Goal: Check status: Check status

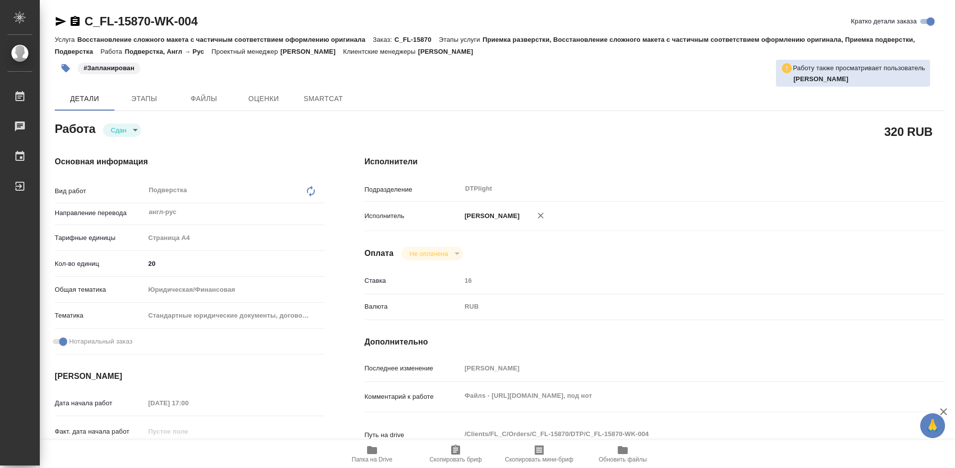
type textarea "x"
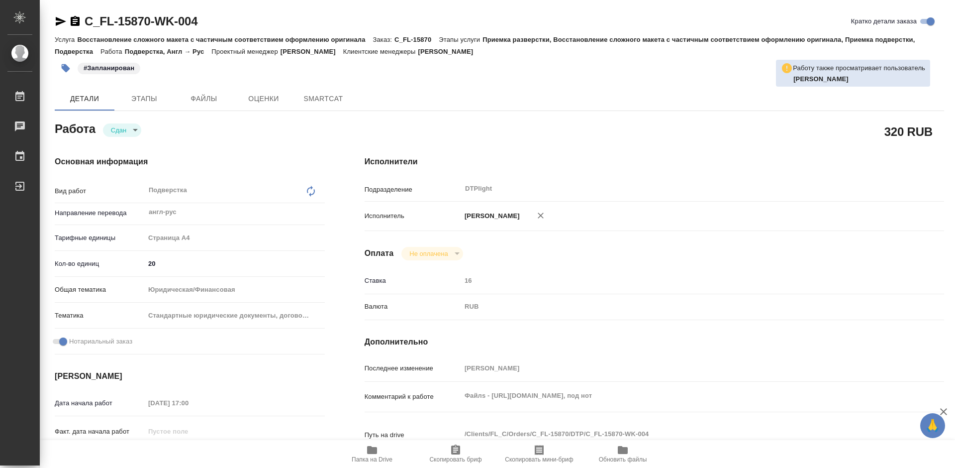
type textarea "x"
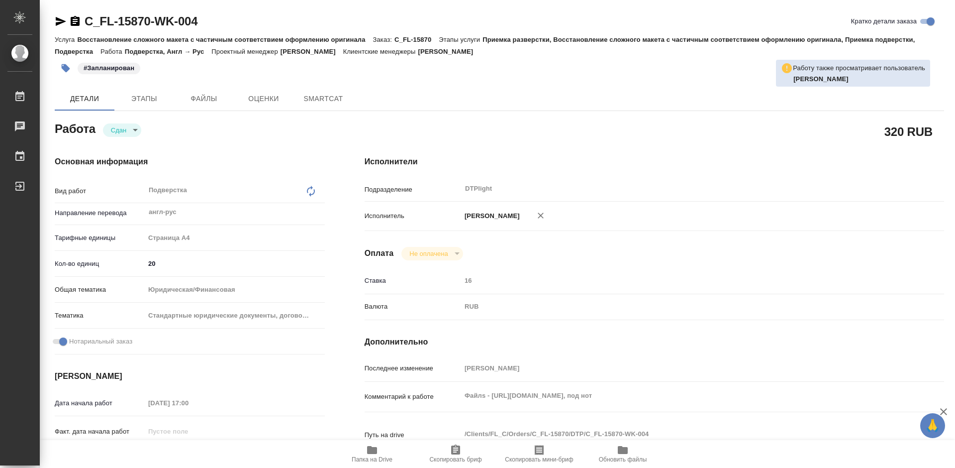
type textarea "x"
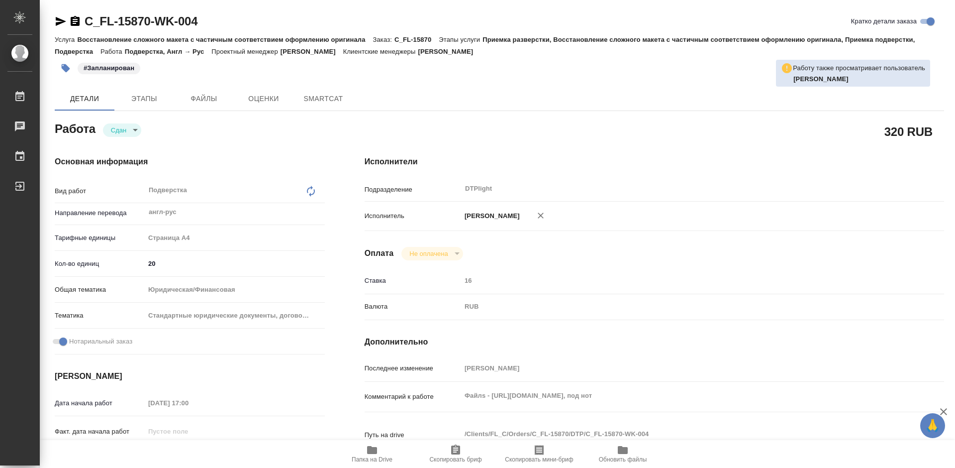
type textarea "x"
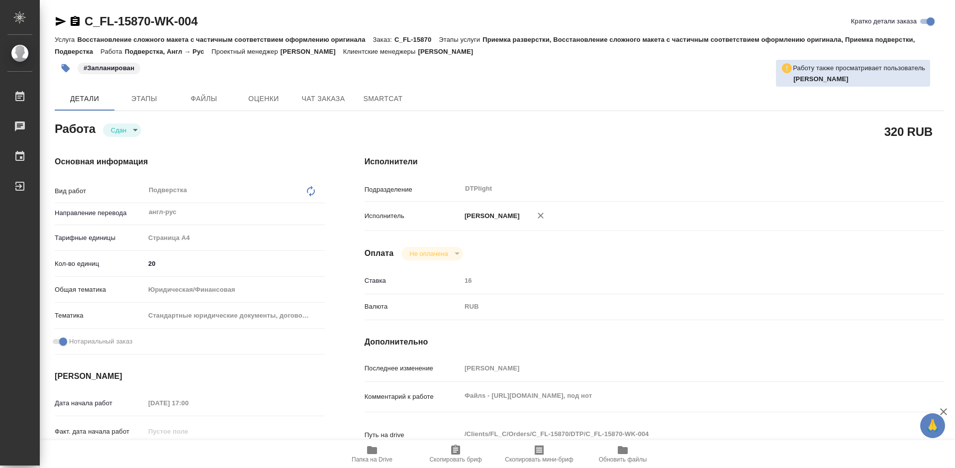
type textarea "x"
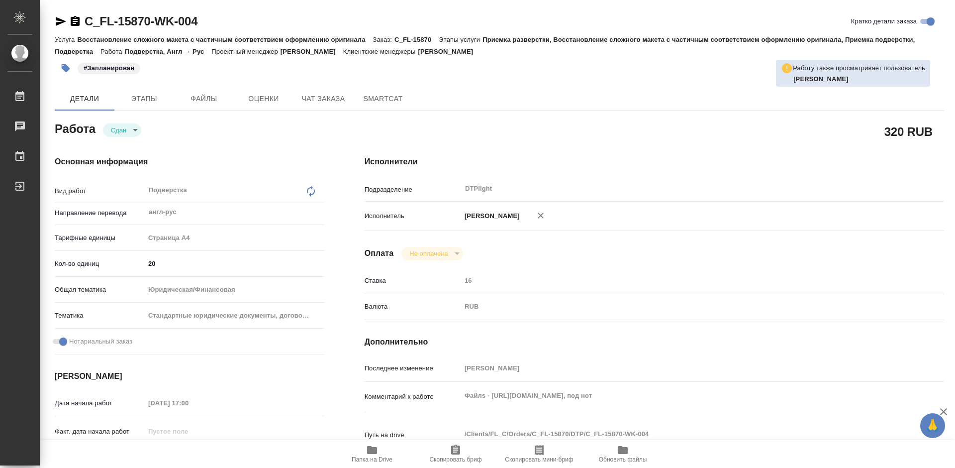
type textarea "x"
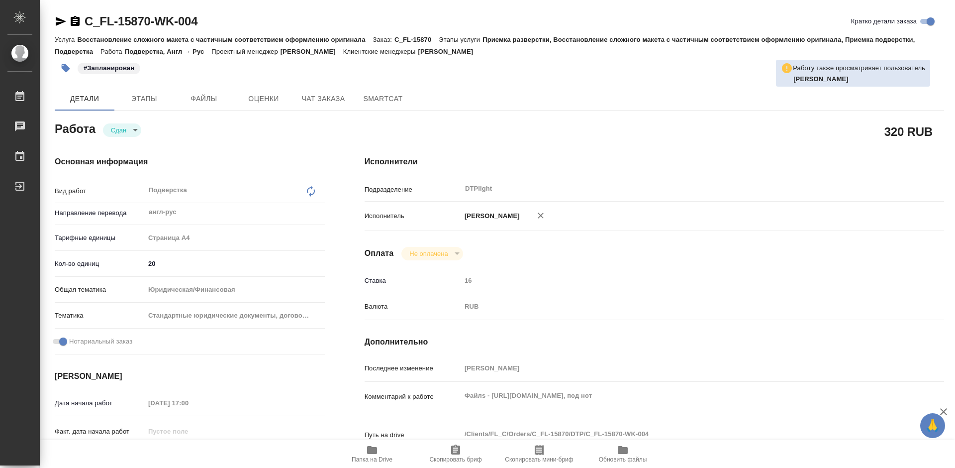
drag, startPoint x: 377, startPoint y: 455, endPoint x: 383, endPoint y: 454, distance: 6.2
click at [378, 455] on icon "button" at bounding box center [372, 450] width 12 height 12
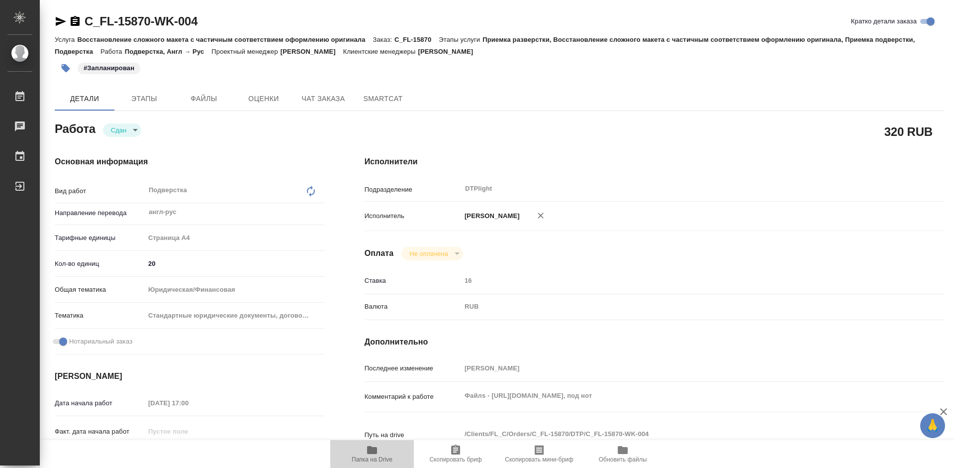
click at [376, 455] on icon "button" at bounding box center [372, 450] width 12 height 12
type textarea "x"
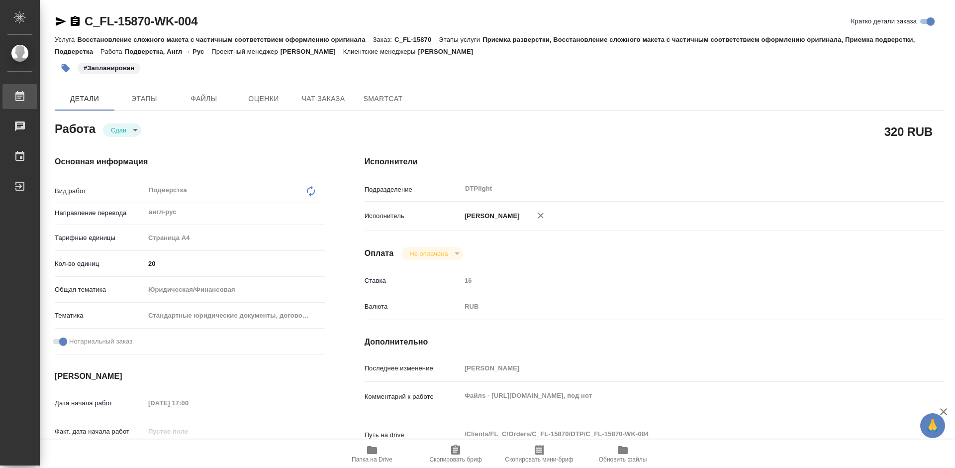
type textarea "x"
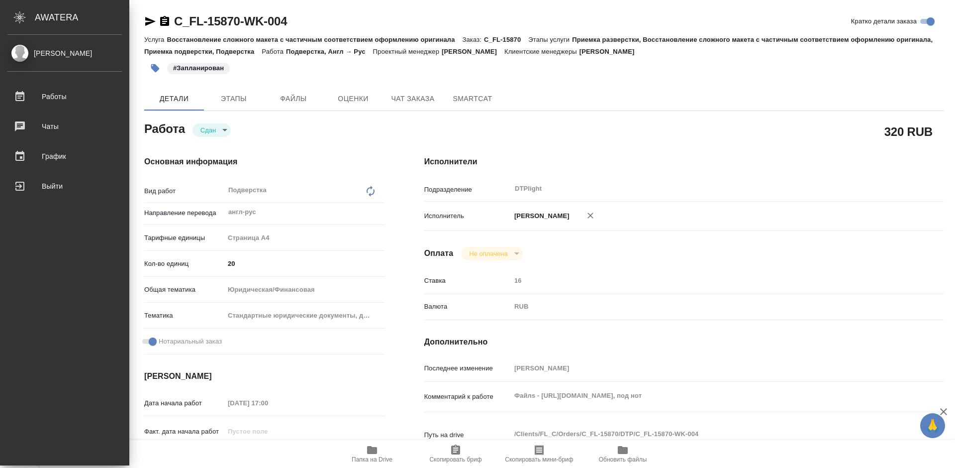
type textarea "x"
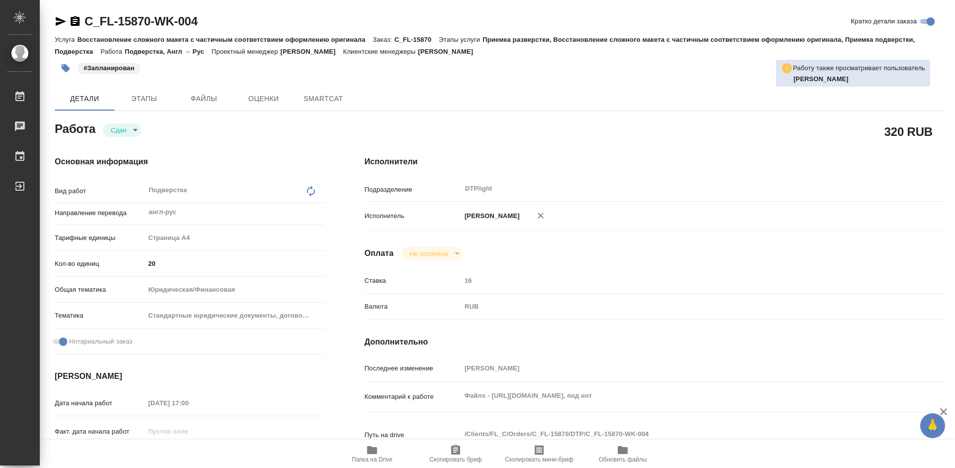
type textarea "x"
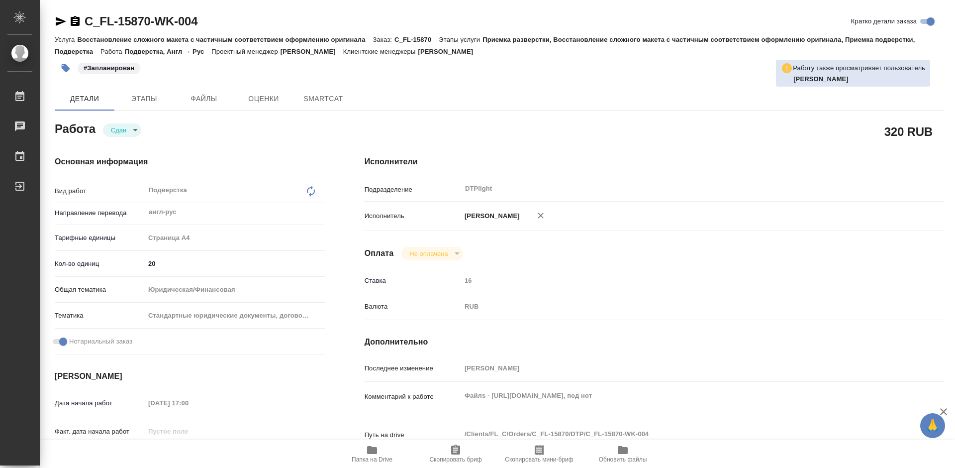
type textarea "x"
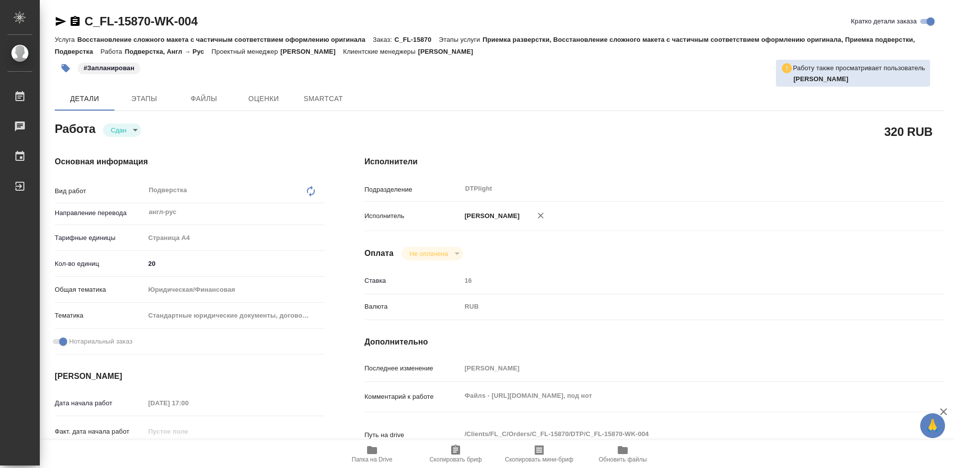
type textarea "x"
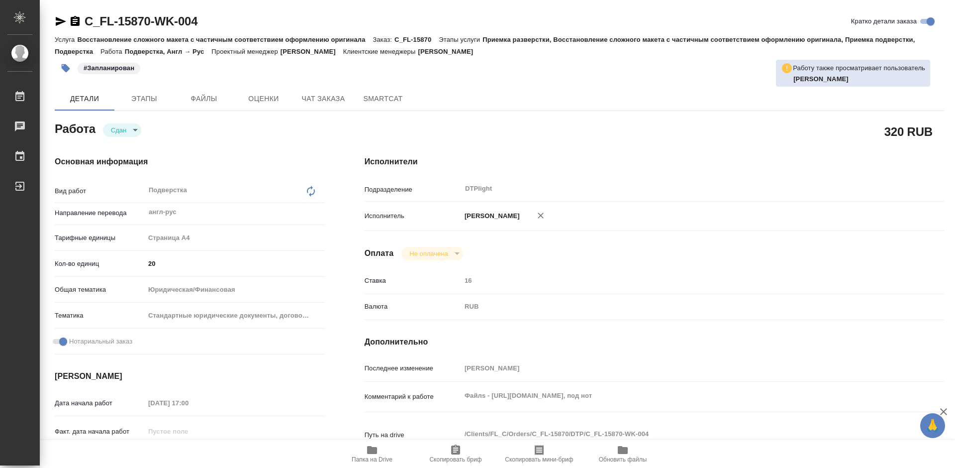
type textarea "x"
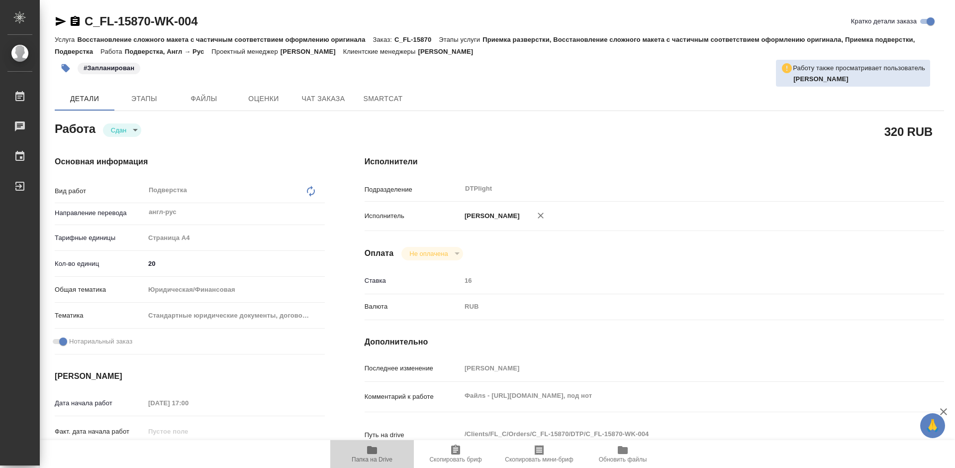
click at [377, 452] on icon "button" at bounding box center [372, 450] width 10 height 8
type textarea "x"
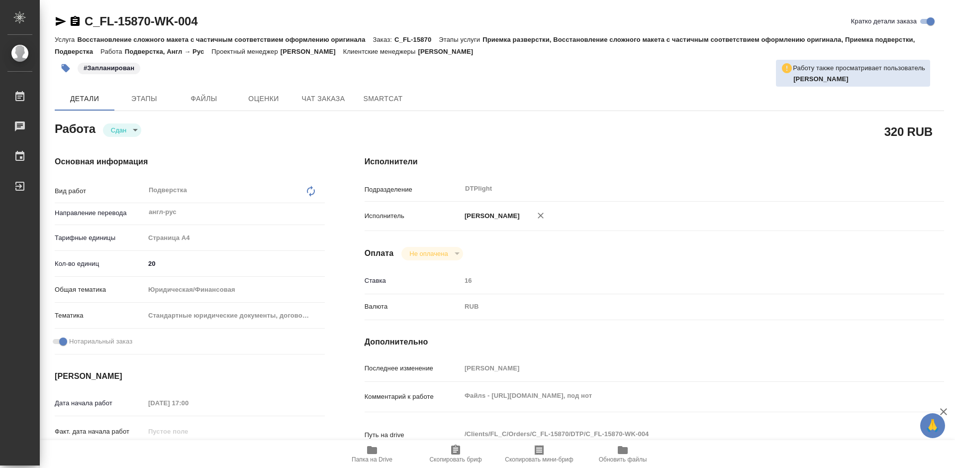
type textarea "x"
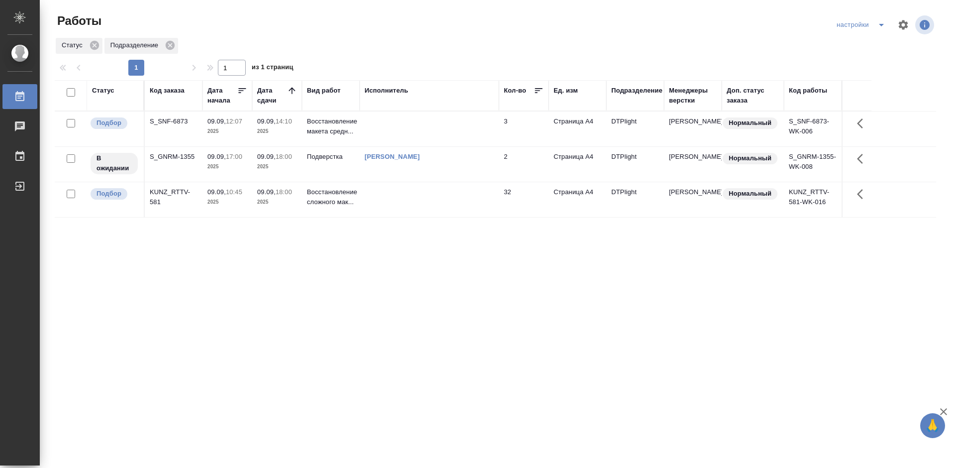
click at [361, 256] on div "Статус Код заказа Дата начала Дата сдачи Вид работ Исполнитель Кол-во Ед. изм П…" at bounding box center [496, 259] width 882 height 358
drag, startPoint x: 469, startPoint y: 293, endPoint x: 427, endPoint y: 275, distance: 45.5
click at [468, 293] on div "Статус Код заказа Дата начала Дата сдачи Вид работ Исполнитель Кол-во Ед. изм П…" at bounding box center [496, 259] width 882 height 358
click at [182, 154] on div "S_GNRM-1355" at bounding box center [174, 157] width 48 height 10
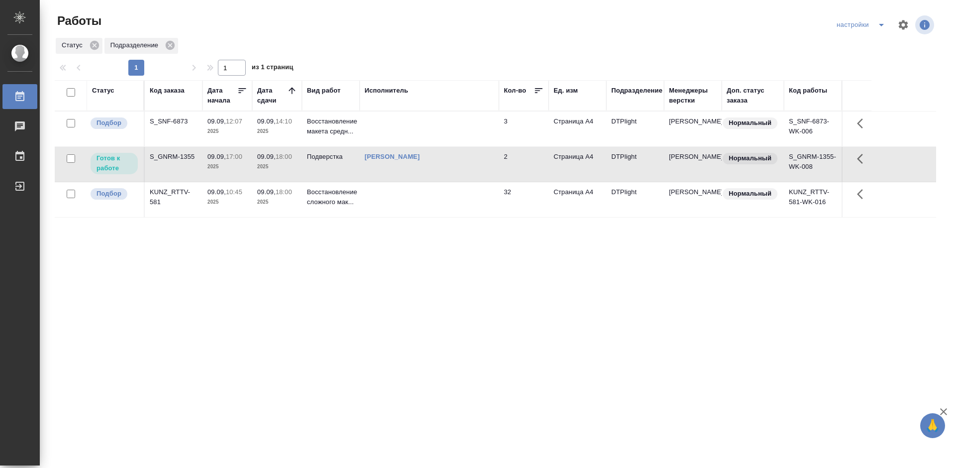
click at [182, 154] on div "S_GNRM-1355" at bounding box center [174, 157] width 48 height 10
click at [166, 156] on div "S_GNRM-1355" at bounding box center [174, 157] width 48 height 10
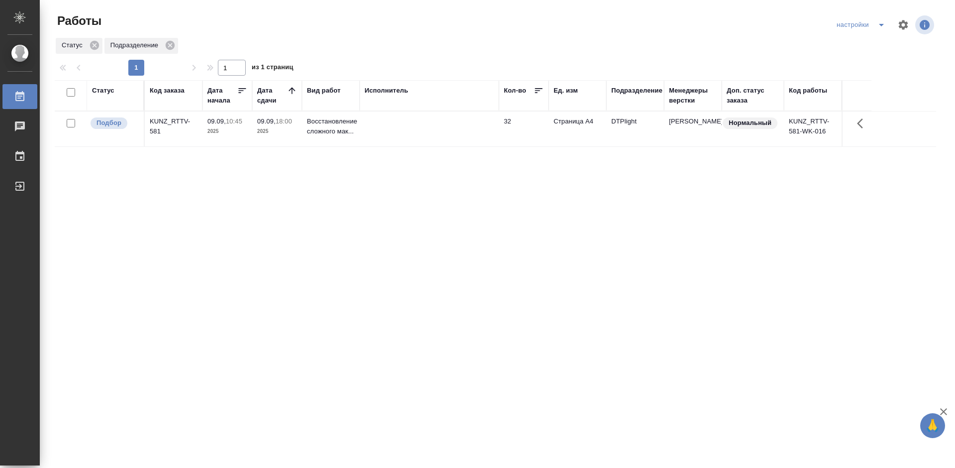
click at [315, 199] on div "Статус Код заказа Дата начала Дата сдачи Вид работ Исполнитель Кол-во Ед. изм П…" at bounding box center [496, 259] width 882 height 358
click at [162, 118] on div "KUNZ_RTTV-581" at bounding box center [174, 126] width 48 height 20
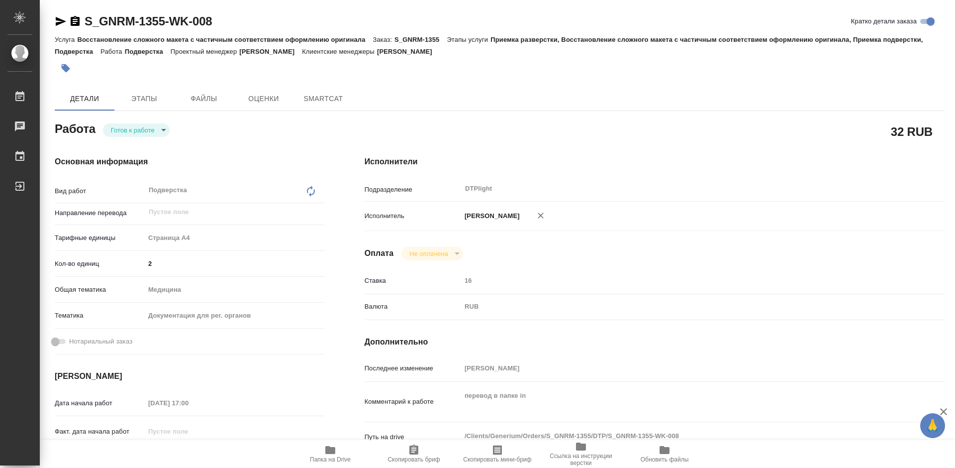
type textarea "x"
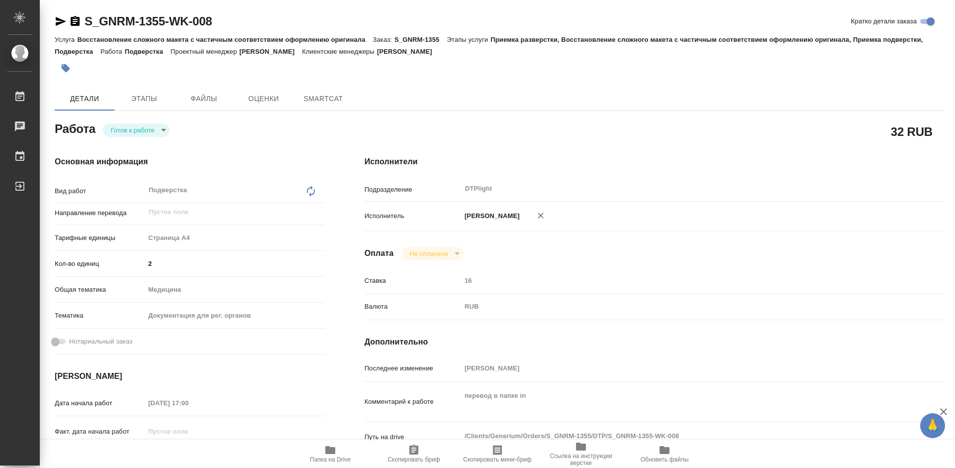
type textarea "x"
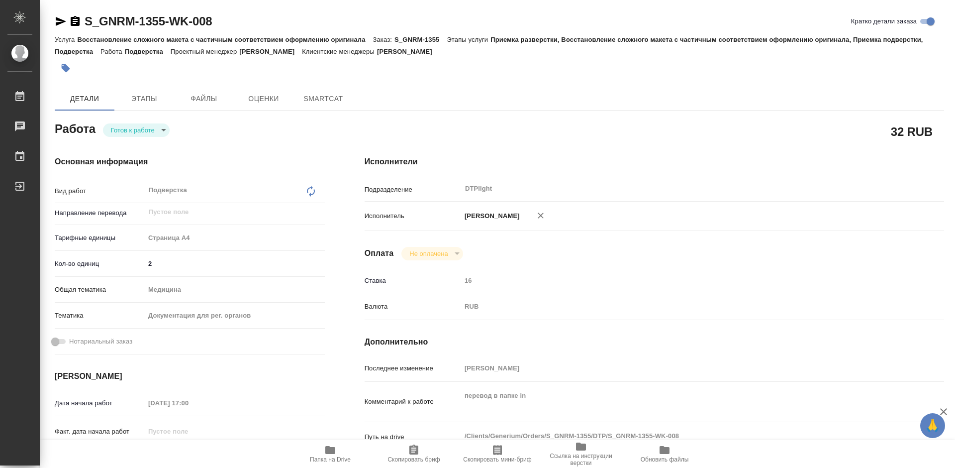
type textarea "x"
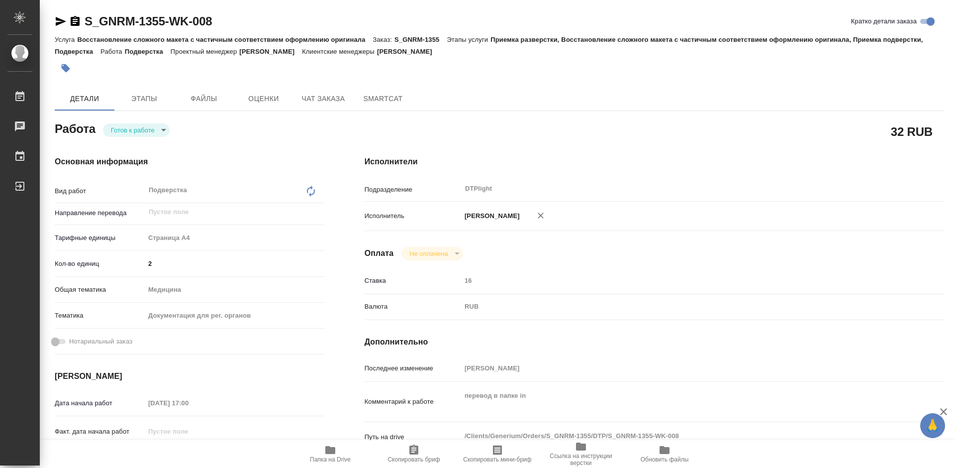
type textarea "x"
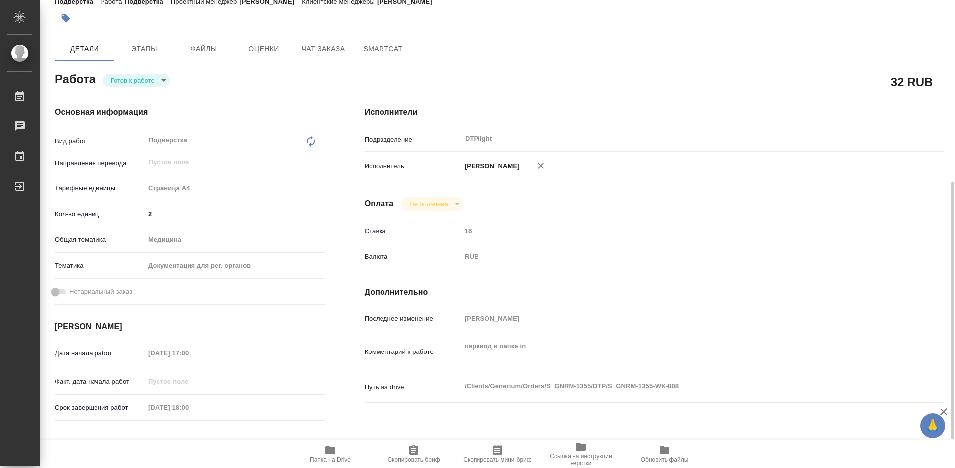
scroll to position [199, 0]
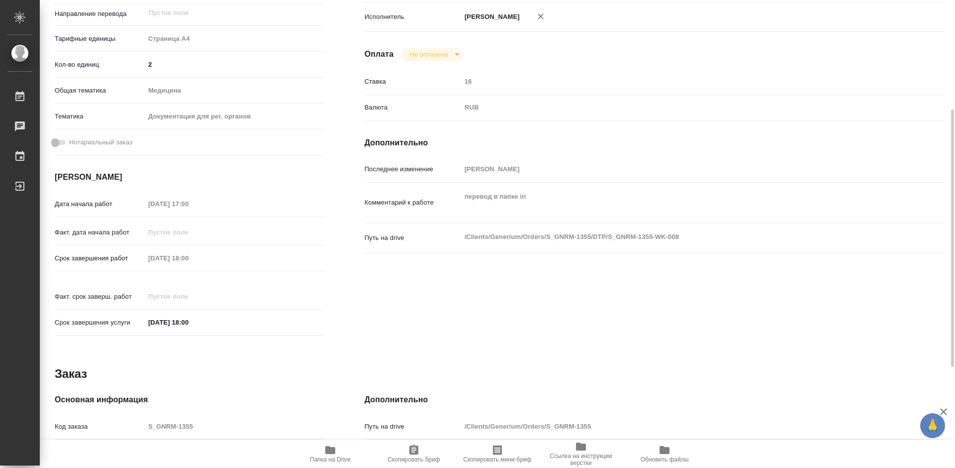
type textarea "x"
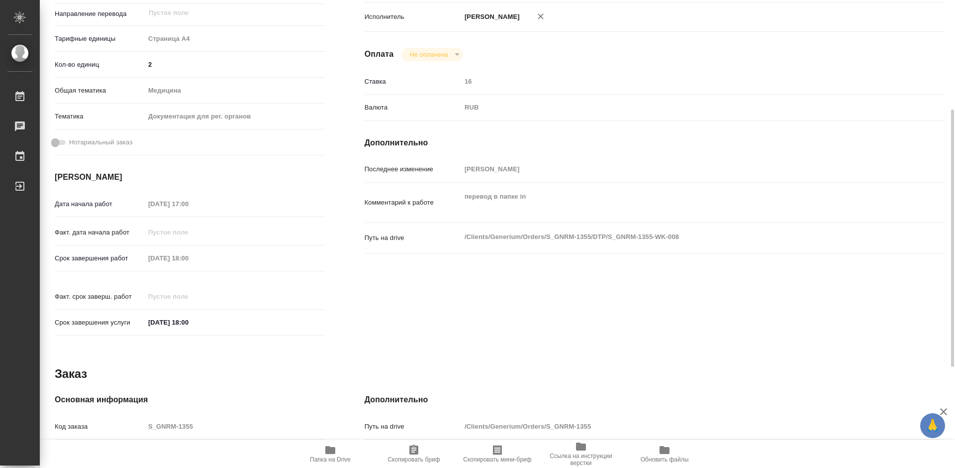
click at [454, 366] on div "Заказ" at bounding box center [500, 374] width 890 height 16
click at [329, 451] on icon "button" at bounding box center [330, 450] width 10 height 8
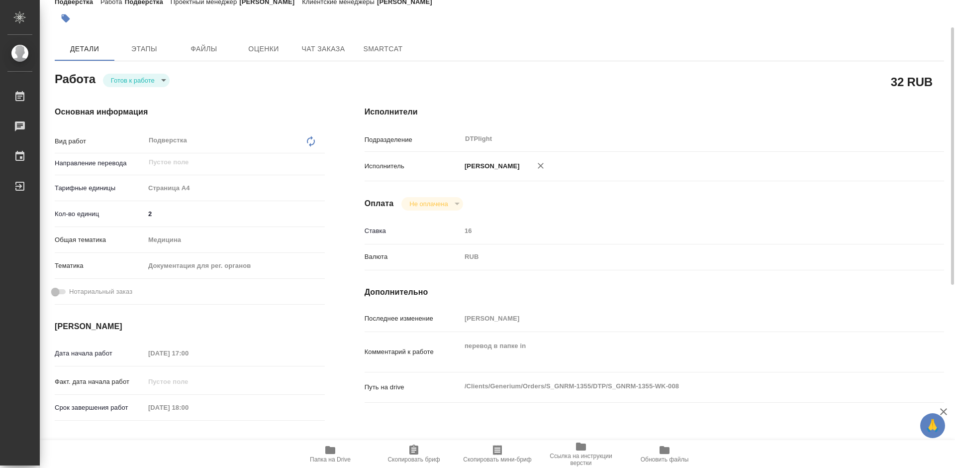
scroll to position [0, 0]
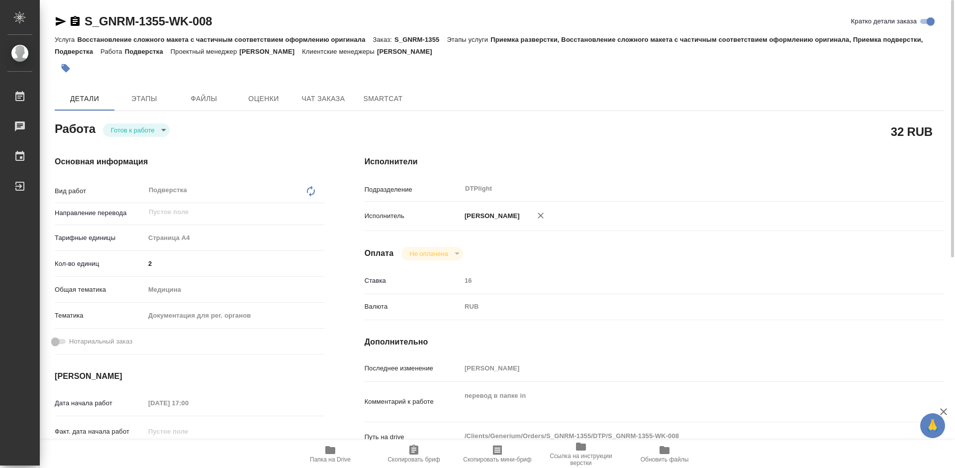
click at [139, 133] on body "🙏 .cls-1 fill:#fff; AWATERA Tretyakova Mariya Работы 0 Чаты График Выйти S_GNRM…" at bounding box center [477, 234] width 955 height 468
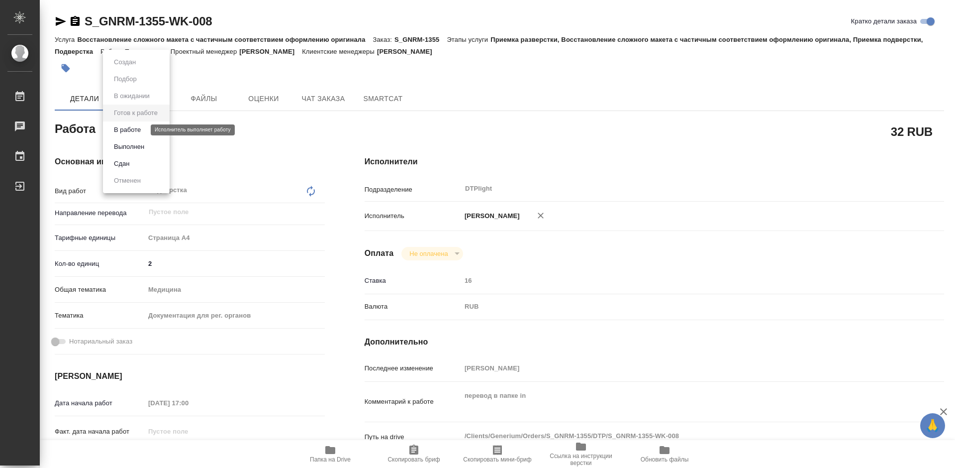
click at [138, 127] on button "В работе" at bounding box center [127, 129] width 33 height 11
type textarea "x"
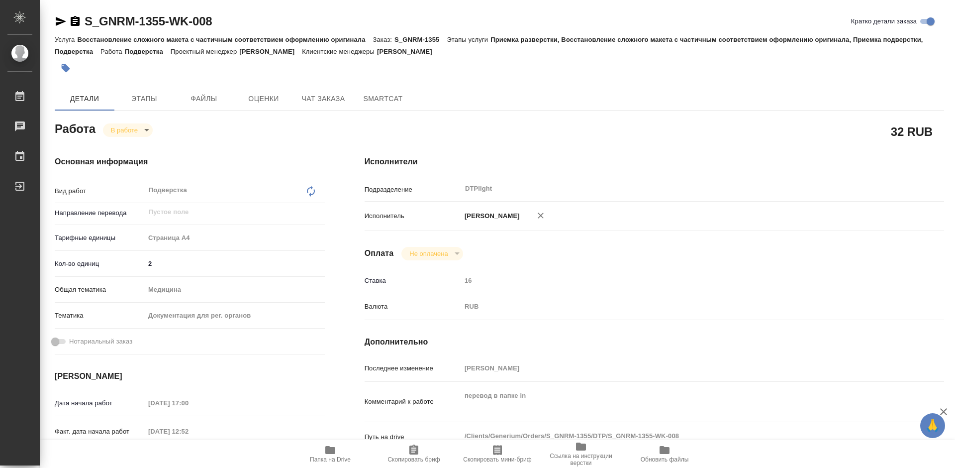
type textarea "x"
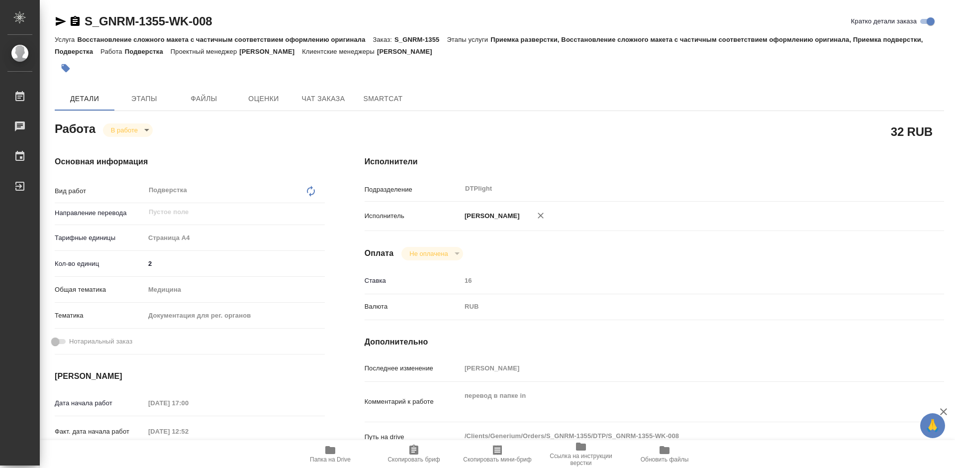
type textarea "x"
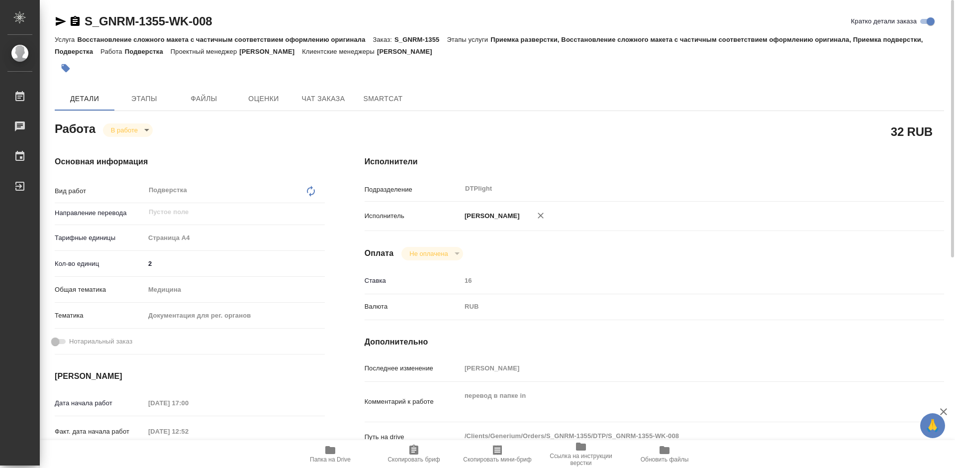
type textarea "x"
click at [131, 133] on body "🙏 .cls-1 fill:#fff; AWATERA Tretyakova Mariya Работы 0 Чаты График Выйти S_GNRM…" at bounding box center [477, 234] width 955 height 468
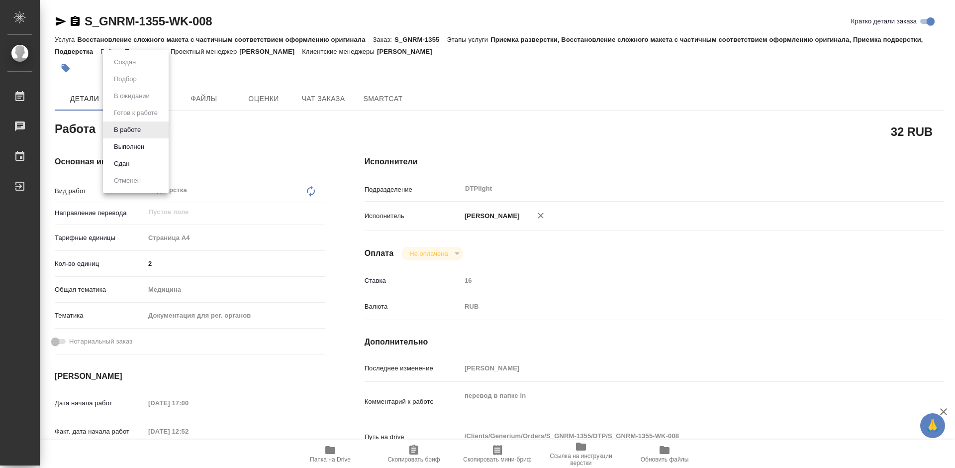
click at [293, 146] on div at bounding box center [477, 234] width 955 height 468
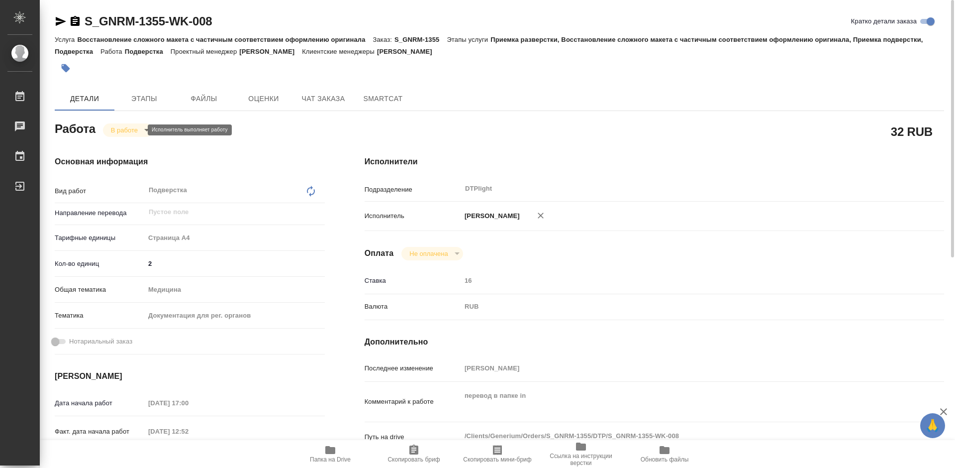
click at [126, 130] on body "🙏 .cls-1 fill:#fff; AWATERA Tretyakova Mariya Работы 0 Чаты График Выйти S_GNRM…" at bounding box center [477, 234] width 955 height 468
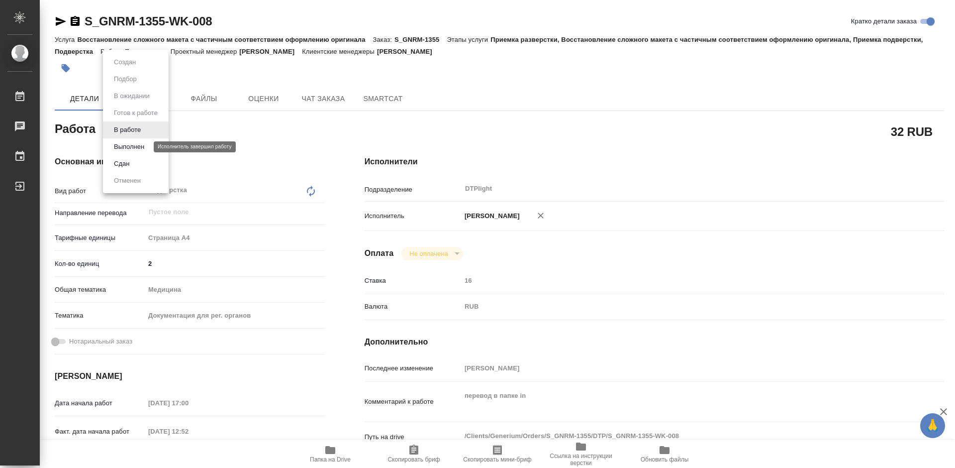
click at [126, 144] on button "Выполнен" at bounding box center [129, 146] width 36 height 11
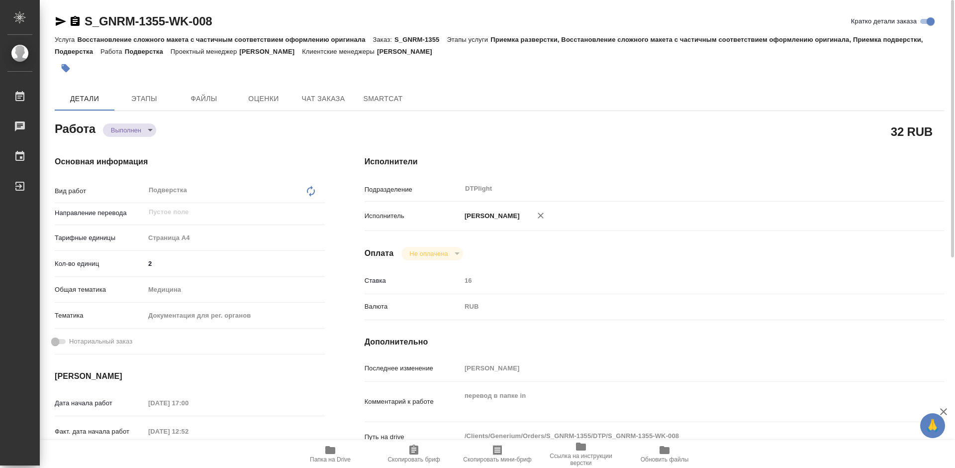
type textarea "x"
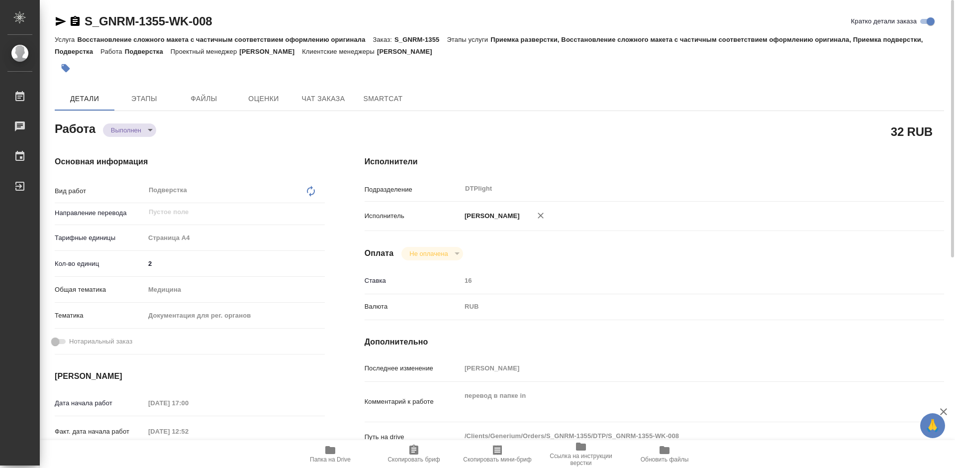
type textarea "x"
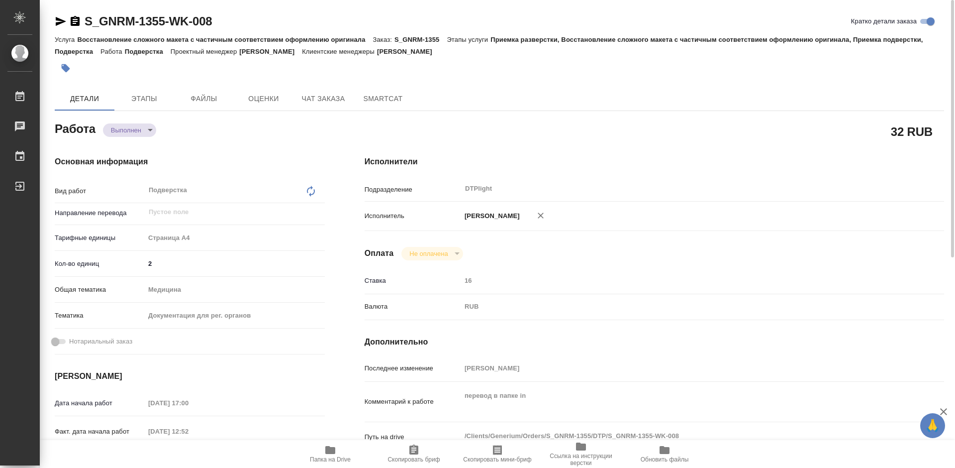
click at [226, 136] on div "Основная информация Вид работ Подверстка x ​ Направление перевода ​ Тарифные ед…" at bounding box center [190, 348] width 310 height 425
type textarea "x"
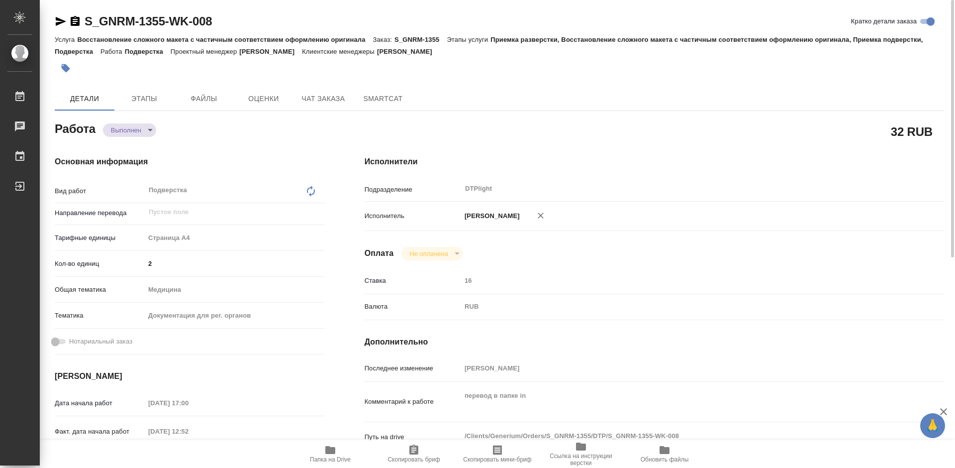
type textarea "x"
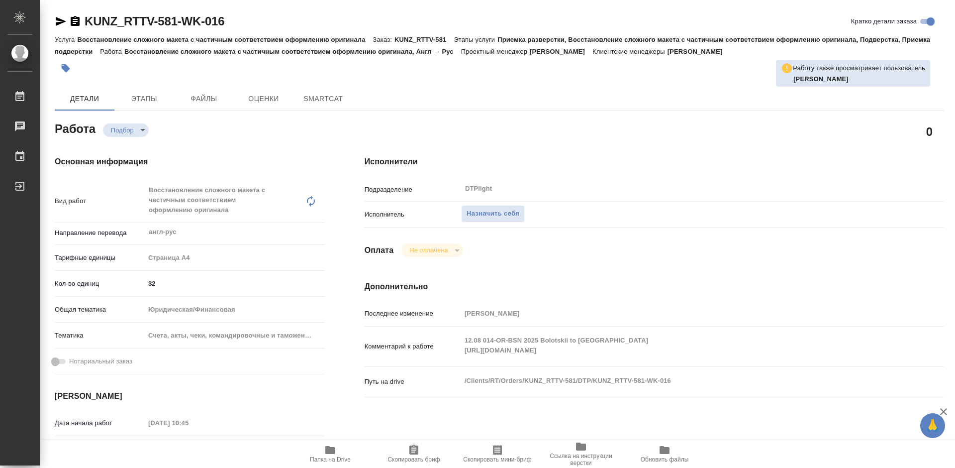
type textarea "x"
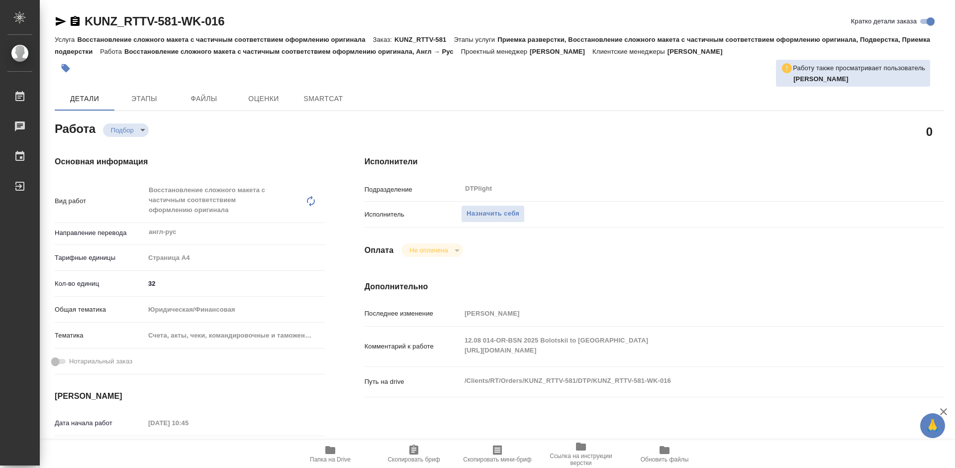
type textarea "x"
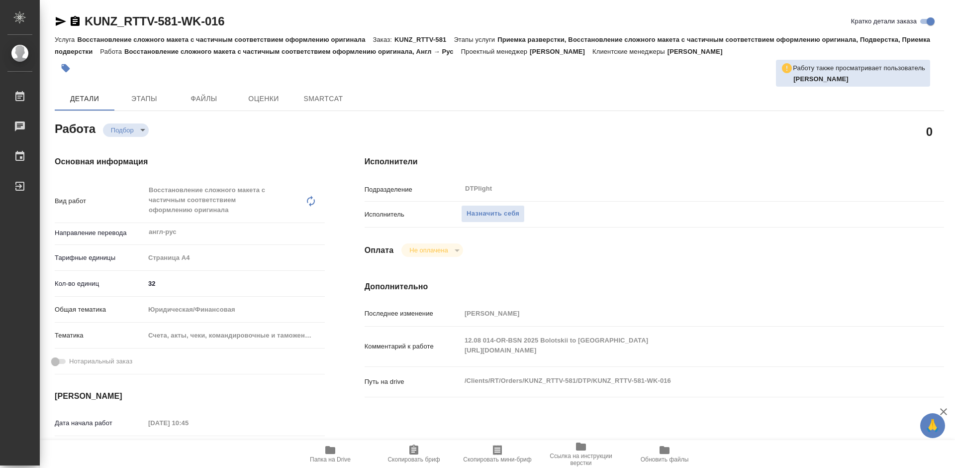
type textarea "x"
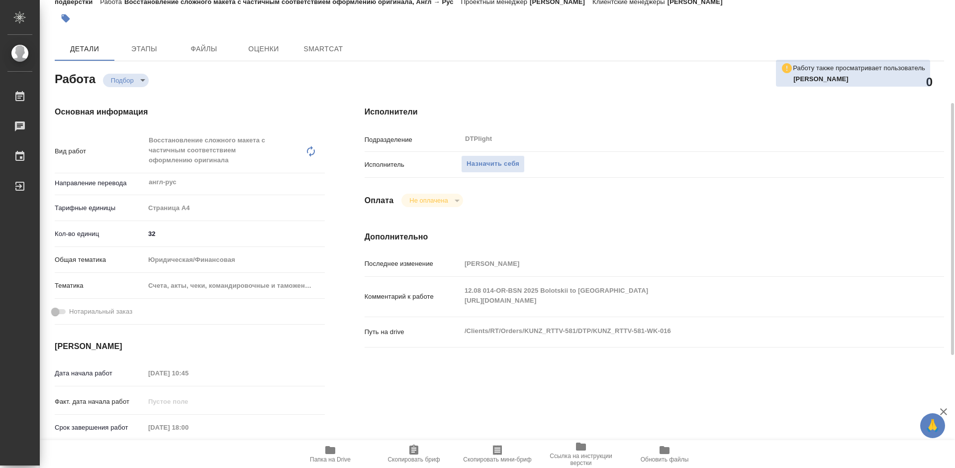
scroll to position [149, 0]
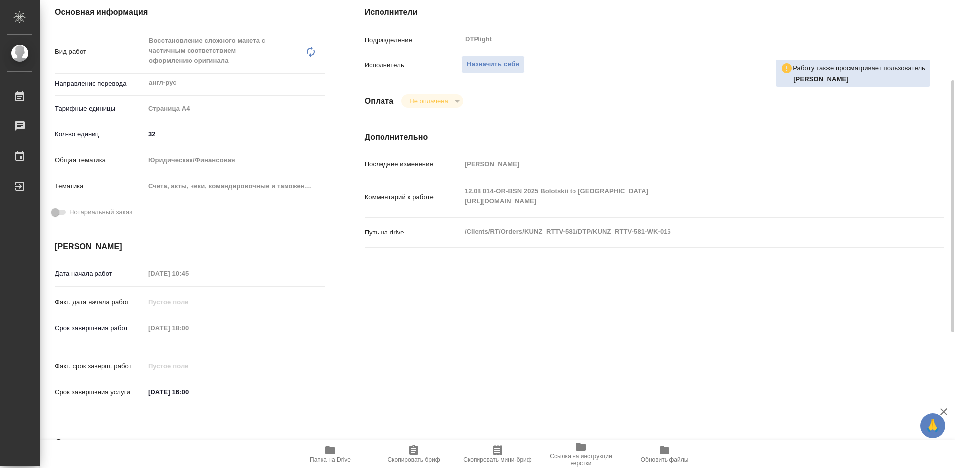
type textarea "x"
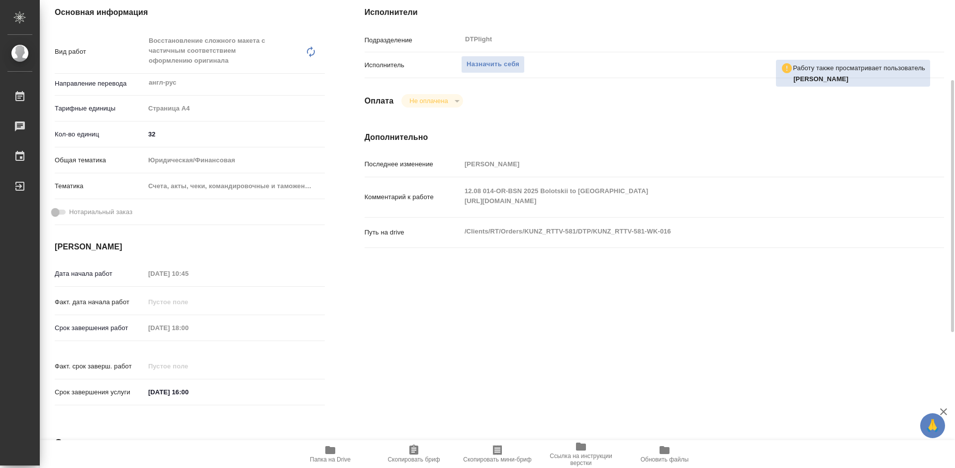
type textarea "x"
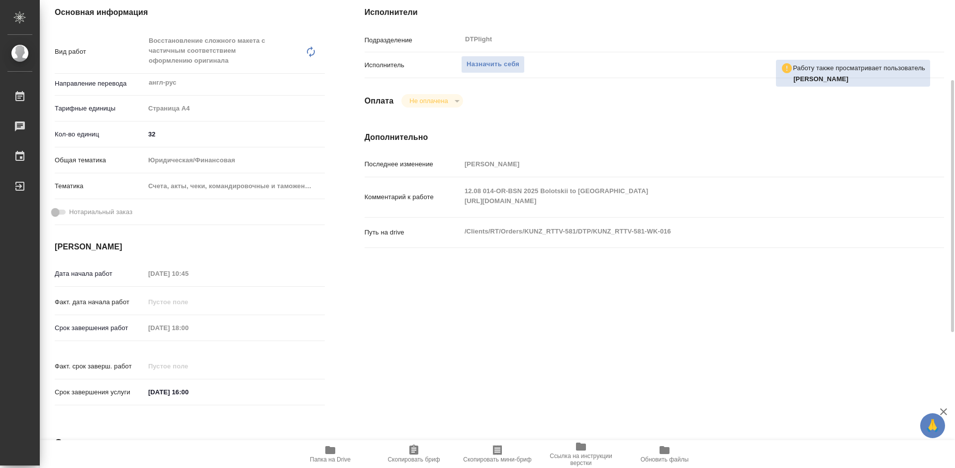
click at [336, 450] on icon "button" at bounding box center [330, 450] width 12 height 12
type textarea "x"
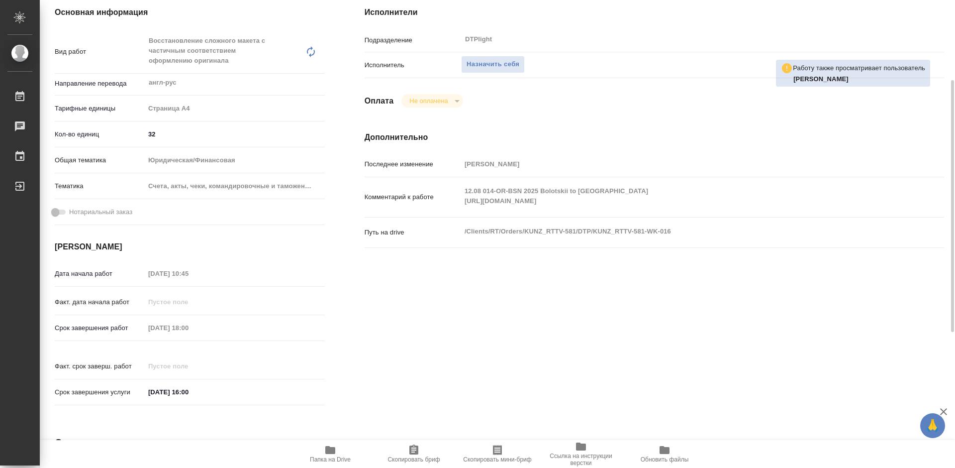
type textarea "x"
